Goal: Task Accomplishment & Management: Manage account settings

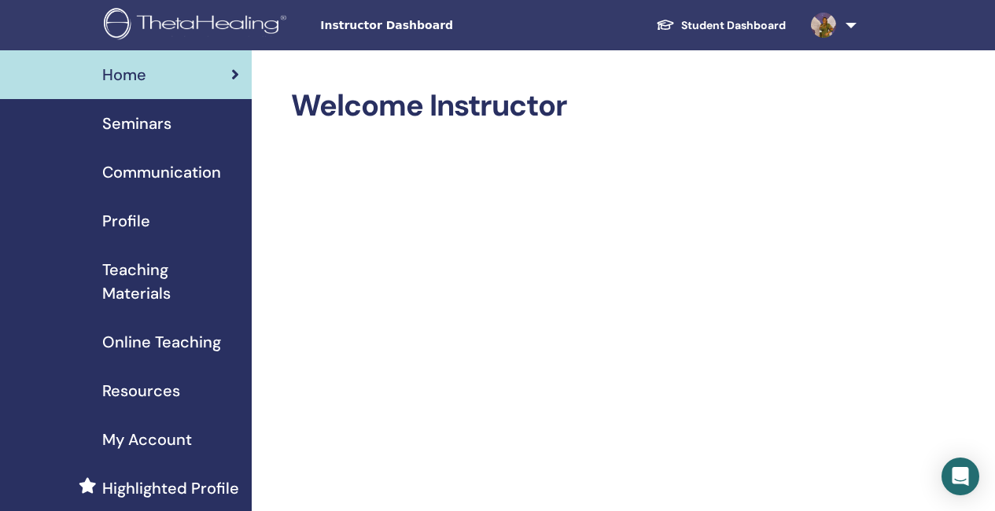
click at [154, 123] on span "Seminars" at bounding box center [136, 124] width 69 height 24
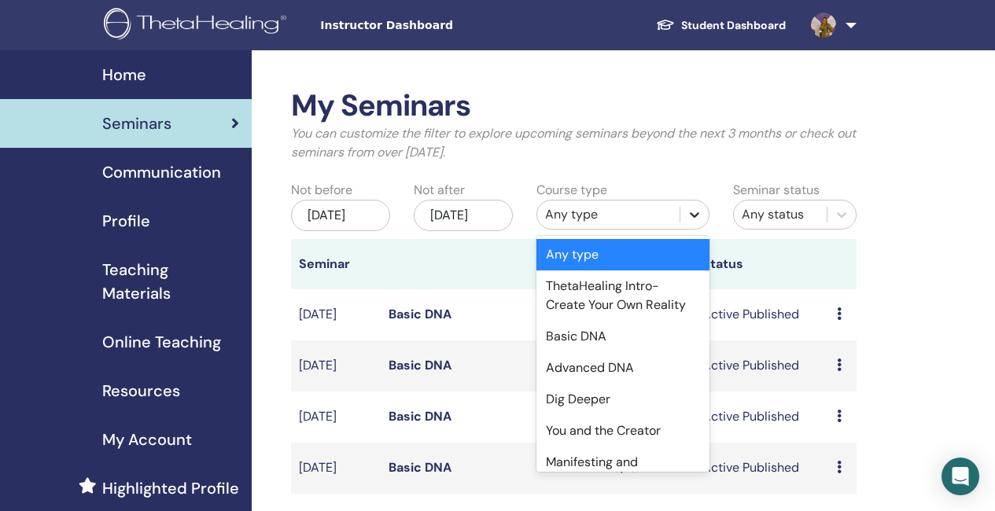
click at [700, 216] on icon at bounding box center [695, 215] width 16 height 16
click at [593, 338] on div "Basic DNA" at bounding box center [623, 336] width 173 height 31
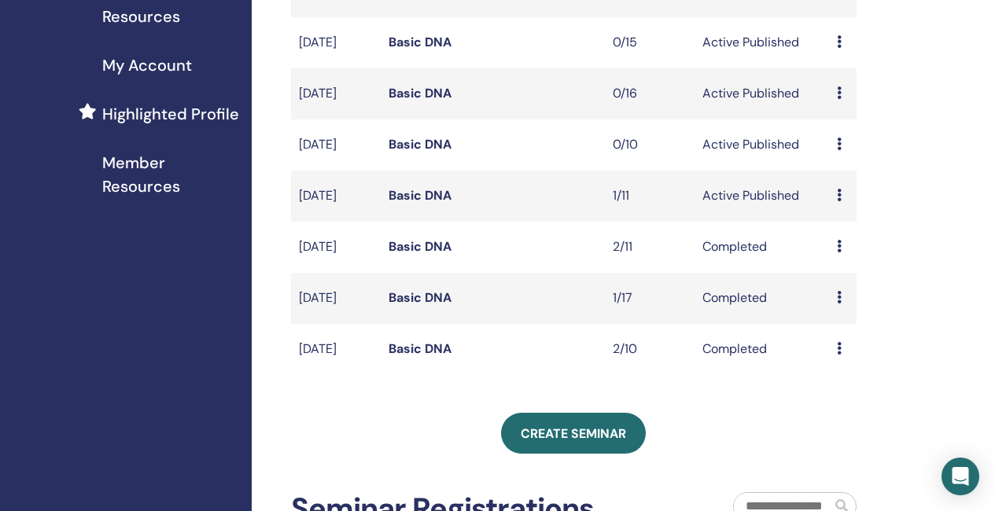
scroll to position [393, 0]
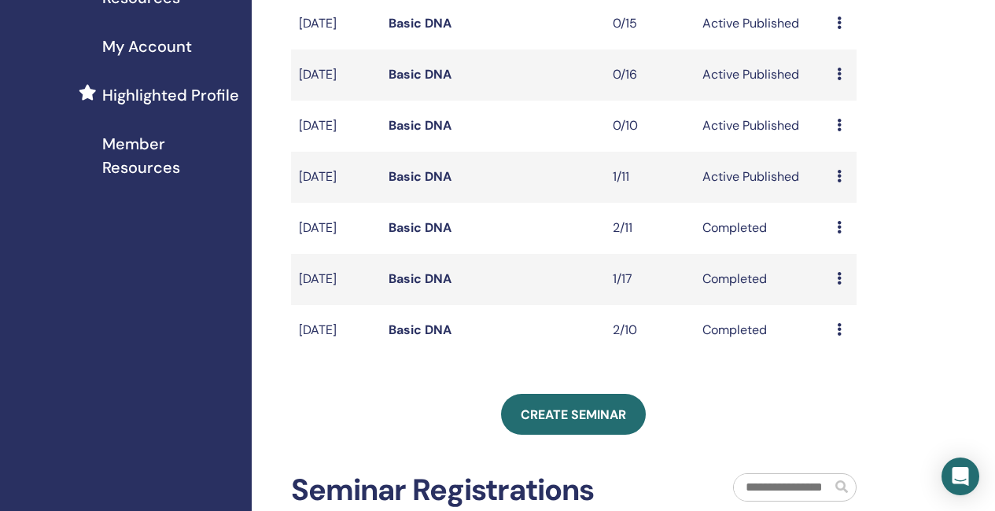
click at [433, 338] on link "Basic DNA" at bounding box center [420, 330] width 63 height 17
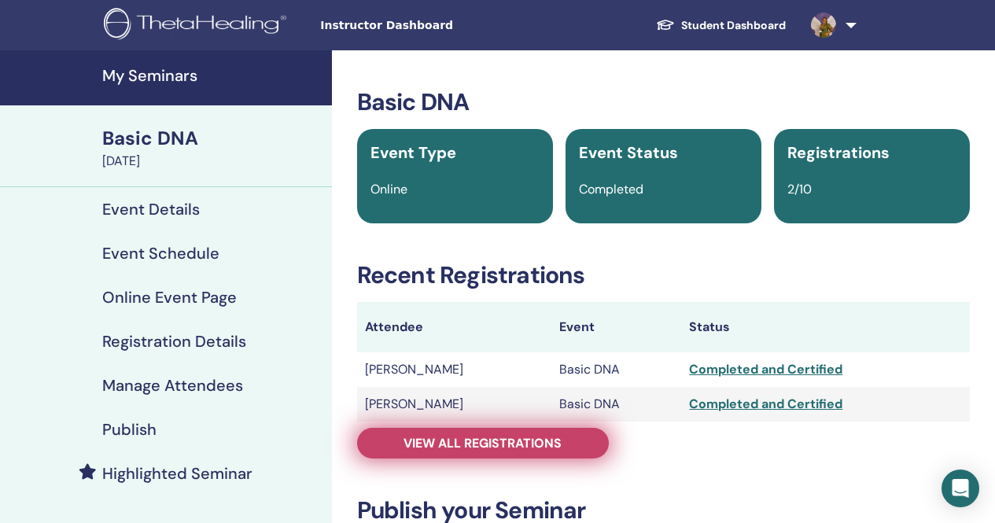
click at [477, 436] on span "View all registrations" at bounding box center [483, 443] width 158 height 17
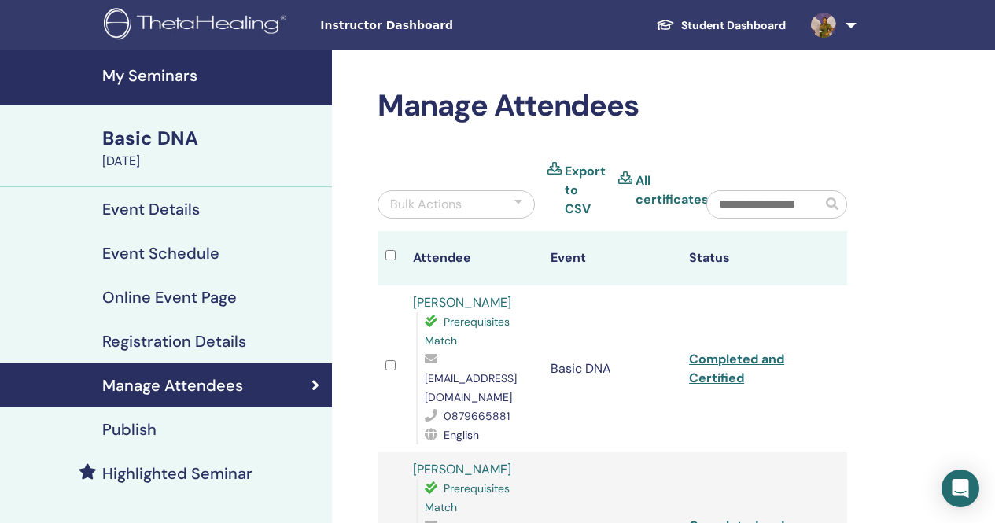
scroll to position [79, 0]
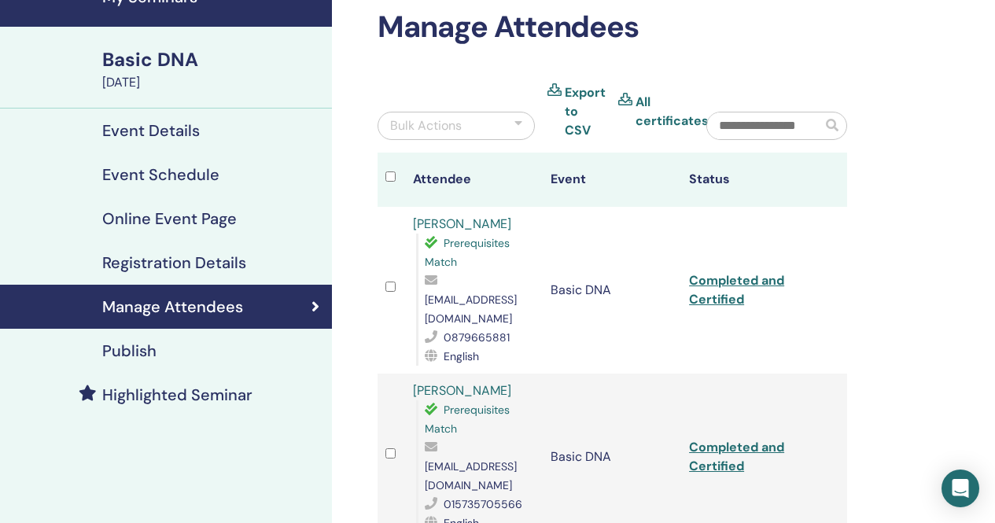
click at [477, 382] on link "[PERSON_NAME]" at bounding box center [462, 390] width 98 height 17
click at [464, 382] on link "[PERSON_NAME]" at bounding box center [462, 390] width 98 height 17
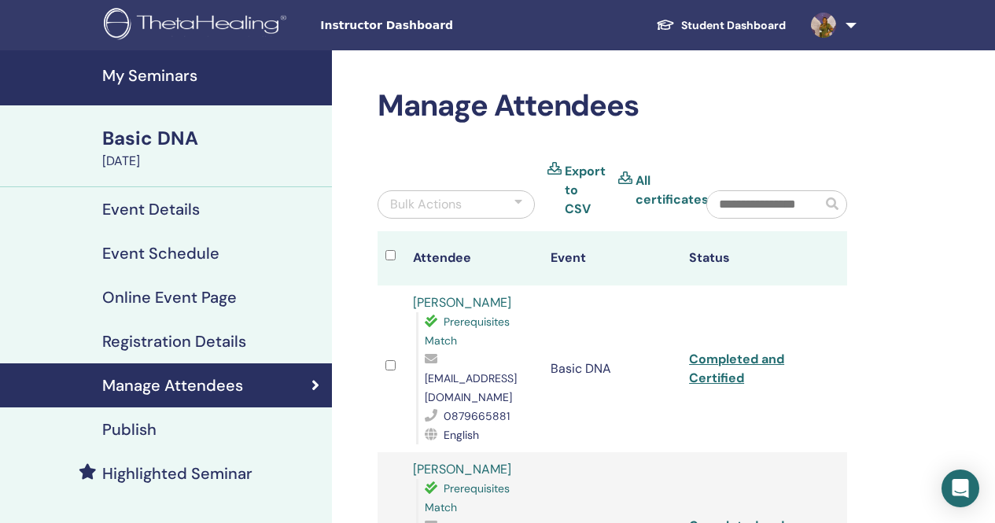
click at [168, 74] on h4 "My Seminars" at bounding box center [212, 75] width 220 height 19
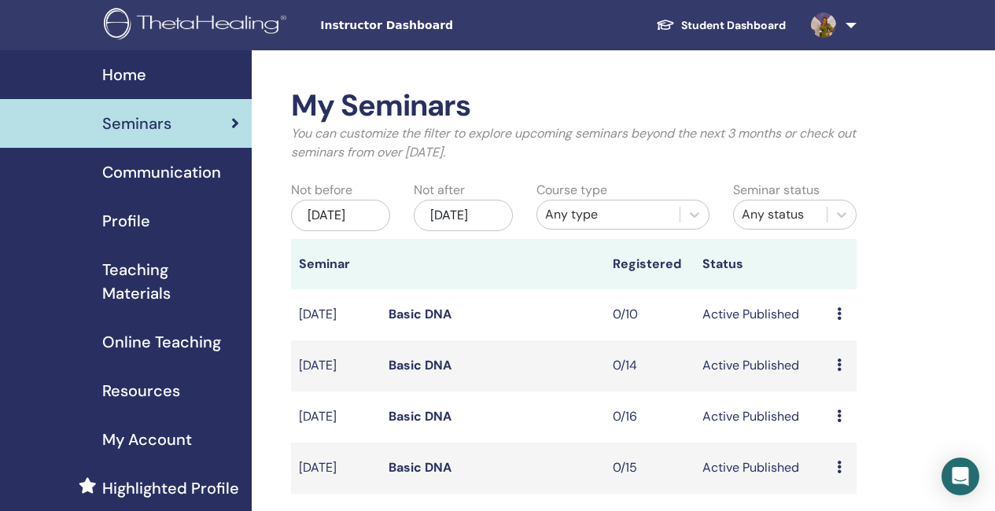
click at [219, 15] on img at bounding box center [198, 25] width 188 height 35
